Goal: Book appointment/travel/reservation

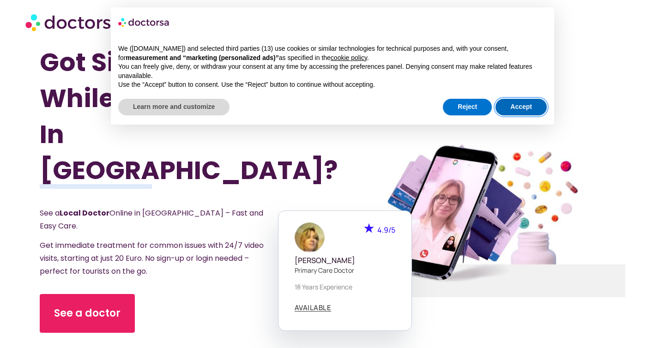
click at [534, 107] on button "Accept" at bounding box center [521, 107] width 51 height 17
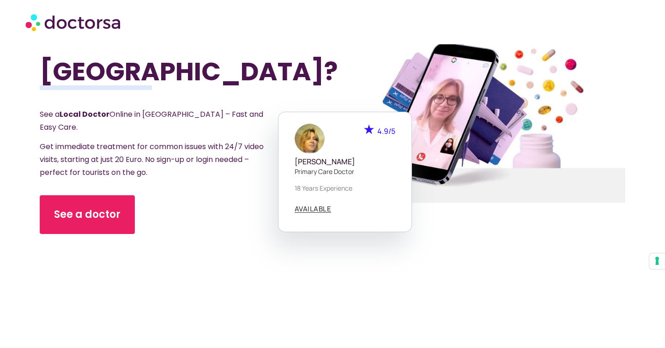
scroll to position [108, 0]
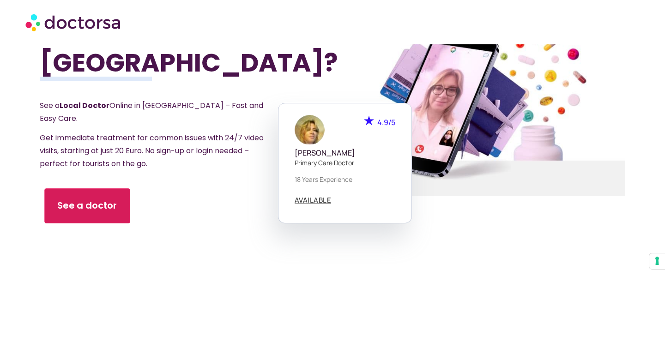
click at [98, 189] on link "See a doctor" at bounding box center [87, 206] width 85 height 35
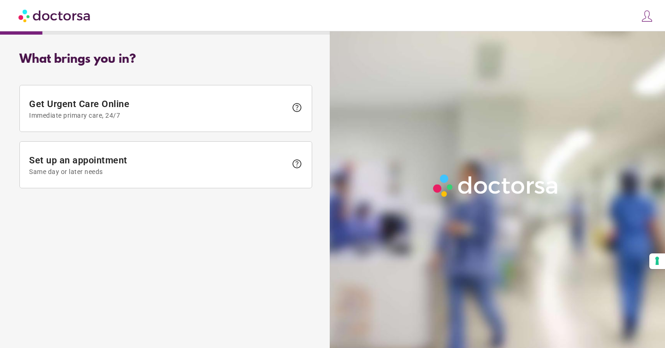
click at [98, 170] on span "Same day or later needs" at bounding box center [158, 171] width 258 height 7
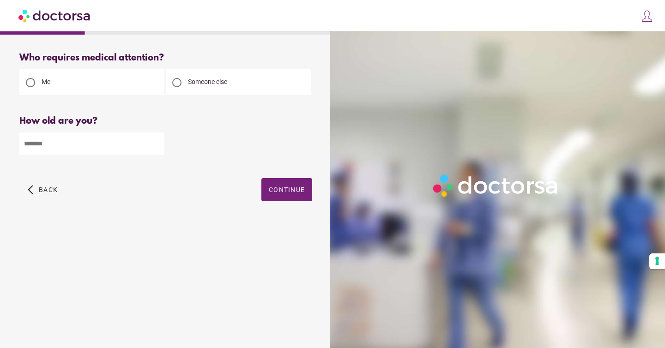
click at [191, 87] on div "Someone else" at bounding box center [238, 82] width 145 height 26
click at [184, 84] on div at bounding box center [177, 82] width 18 height 18
click at [91, 150] on input "number" at bounding box center [91, 144] width 145 height 23
type input "**"
click at [281, 189] on span "Continue" at bounding box center [287, 189] width 36 height 7
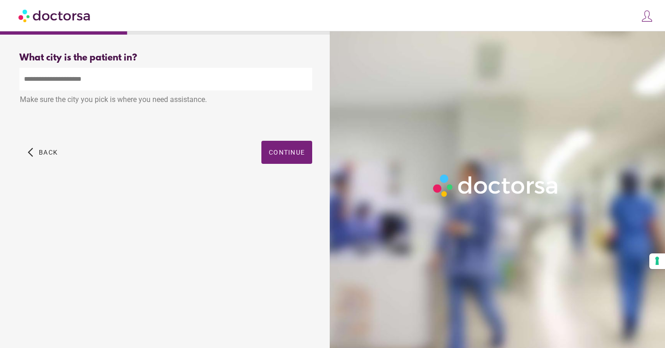
click at [149, 86] on input "text" at bounding box center [165, 79] width 293 height 23
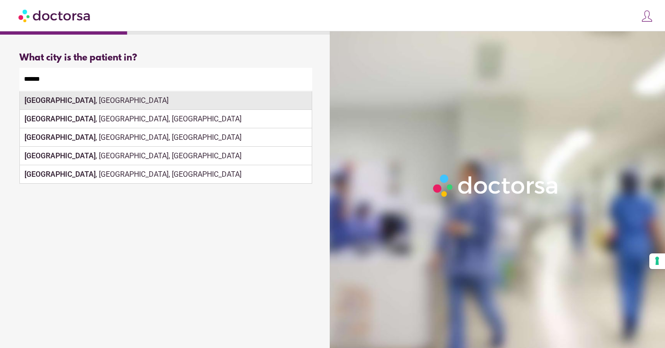
click at [174, 95] on div "[GEOGRAPHIC_DATA] , [GEOGRAPHIC_DATA]" at bounding box center [166, 100] width 292 height 18
type input "**********"
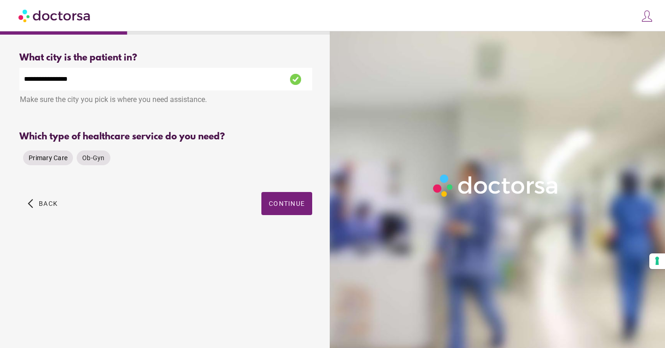
click at [51, 159] on span "Primary Care" at bounding box center [48, 157] width 39 height 7
